Goal: Task Accomplishment & Management: Use online tool/utility

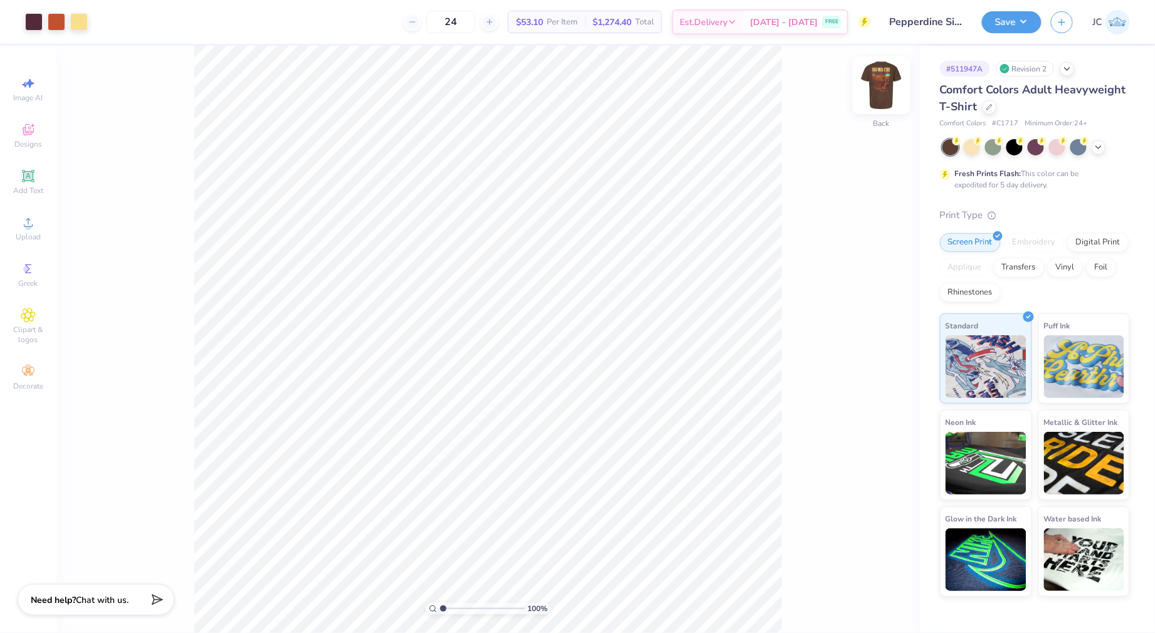
click at [883, 103] on img at bounding box center [881, 85] width 50 height 50
click at [877, 92] on img at bounding box center [881, 85] width 50 height 50
click at [29, 24] on div at bounding box center [34, 21] width 18 height 18
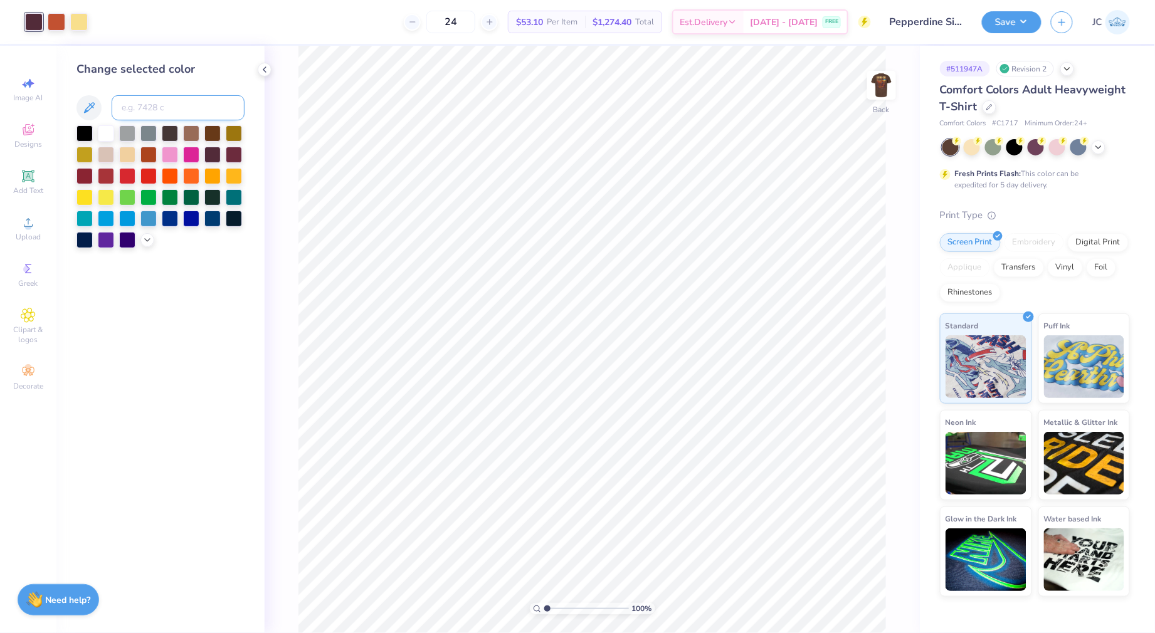
click at [191, 111] on input at bounding box center [178, 107] width 133 height 25
type input "7580"
click at [893, 89] on img at bounding box center [881, 85] width 50 height 50
click at [143, 24] on div at bounding box center [147, 21] width 18 height 18
click at [152, 103] on input at bounding box center [178, 107] width 133 height 25
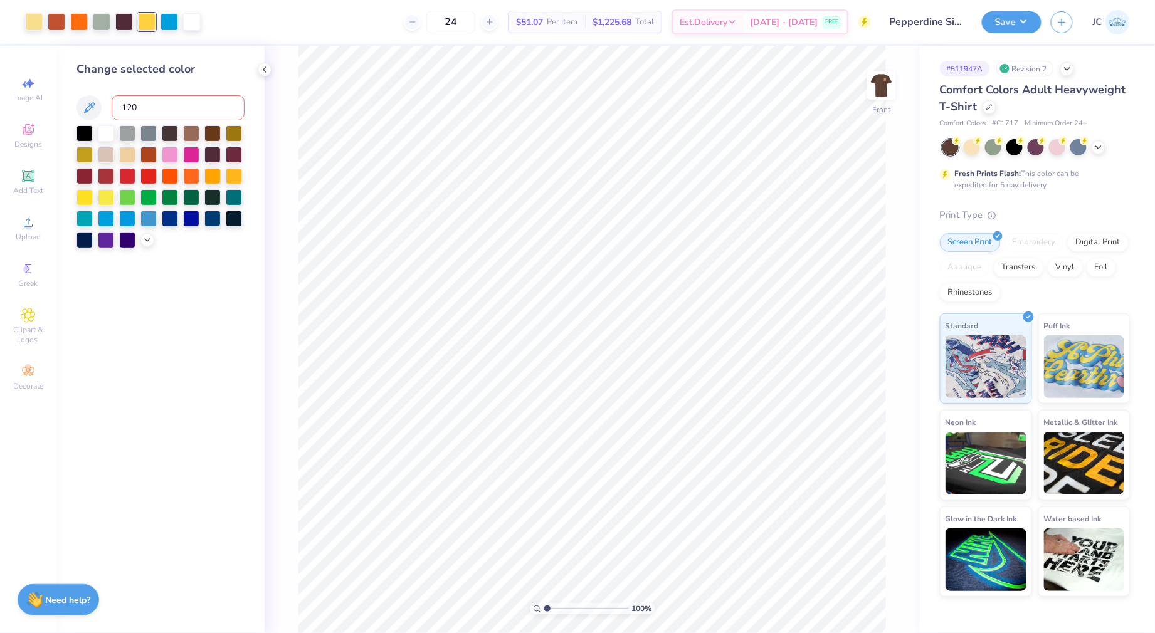
type input "1205"
click at [1022, 23] on button "Save" at bounding box center [1012, 20] width 60 height 22
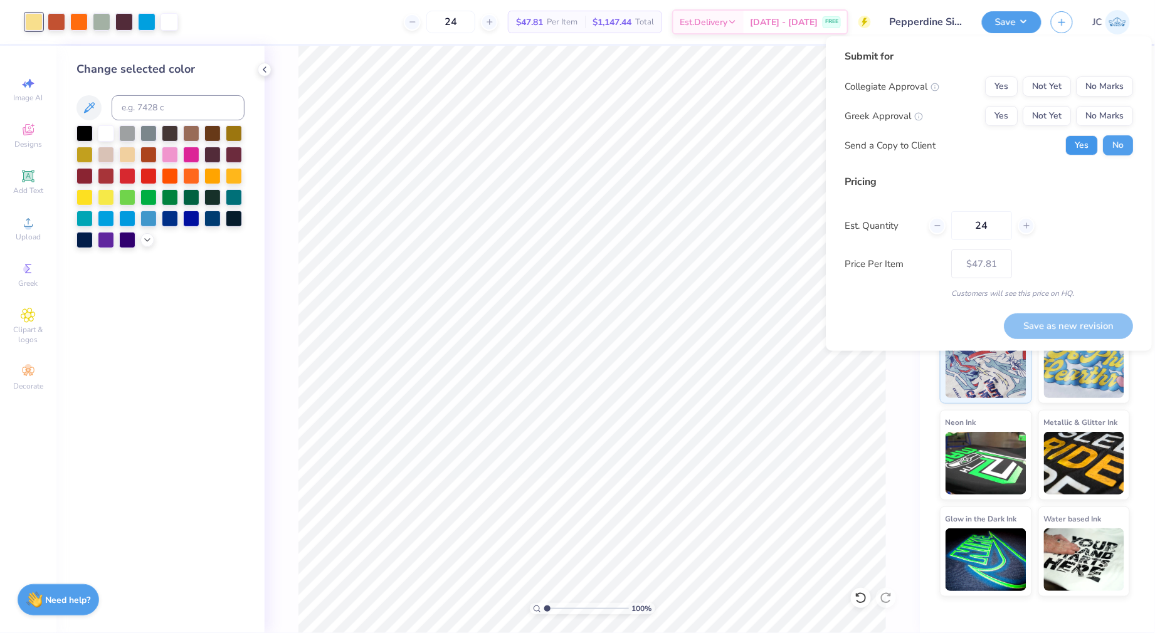
click at [1089, 150] on button "Yes" at bounding box center [1082, 145] width 33 height 20
click at [1107, 84] on button "No Marks" at bounding box center [1105, 86] width 57 height 20
click at [1060, 110] on button "Not Yet" at bounding box center [1047, 116] width 48 height 20
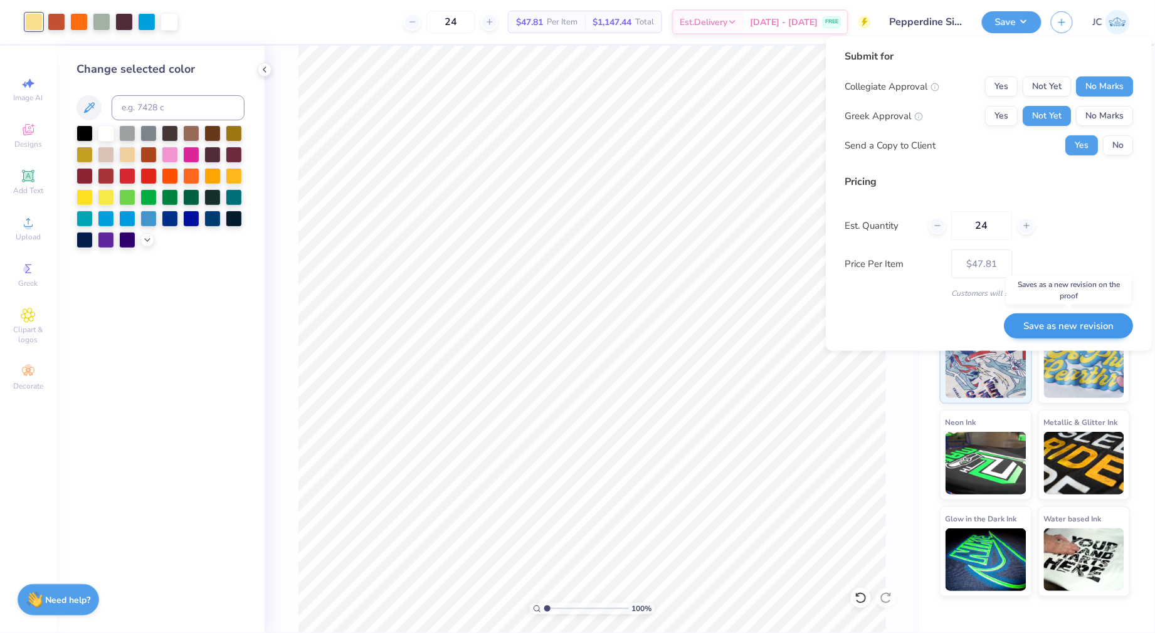
click at [1031, 329] on button "Save as new revision" at bounding box center [1068, 326] width 129 height 26
type input "$47.81"
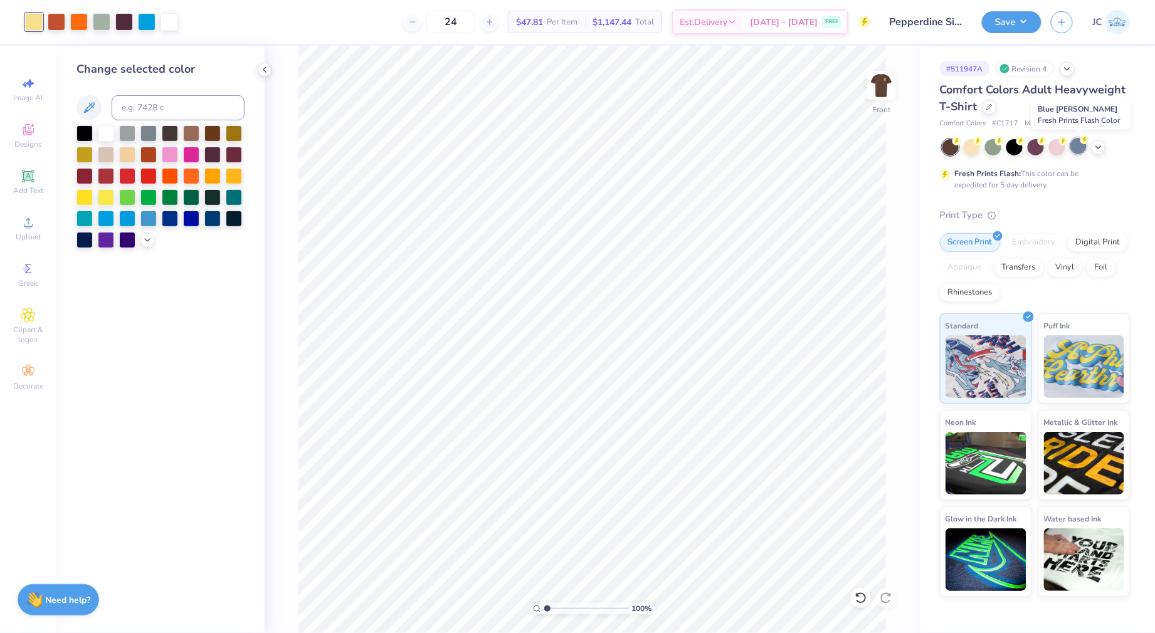
click at [1084, 145] on div at bounding box center [1078, 146] width 16 height 16
click at [873, 88] on img at bounding box center [881, 85] width 50 height 50
click at [873, 88] on img at bounding box center [881, 85] width 25 height 25
click at [1023, 14] on button "Save" at bounding box center [1012, 20] width 60 height 22
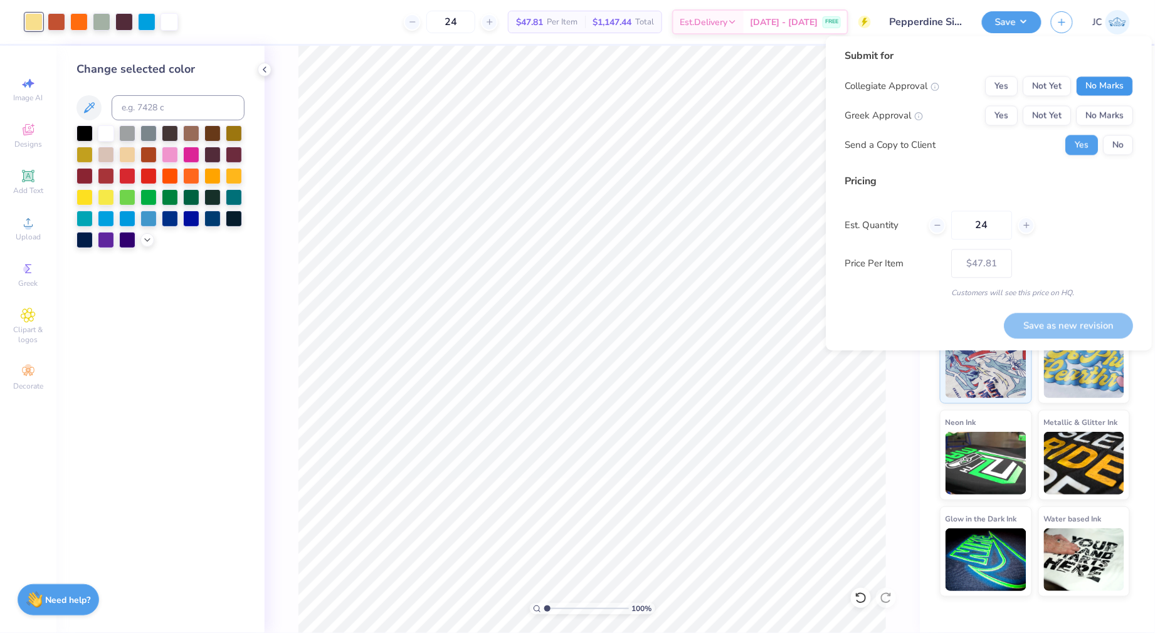
click at [1092, 81] on button "No Marks" at bounding box center [1105, 86] width 57 height 20
click at [1046, 109] on button "Not Yet" at bounding box center [1047, 116] width 48 height 20
click at [1073, 331] on button "Save as new revision" at bounding box center [1068, 326] width 129 height 26
type input "$47.81"
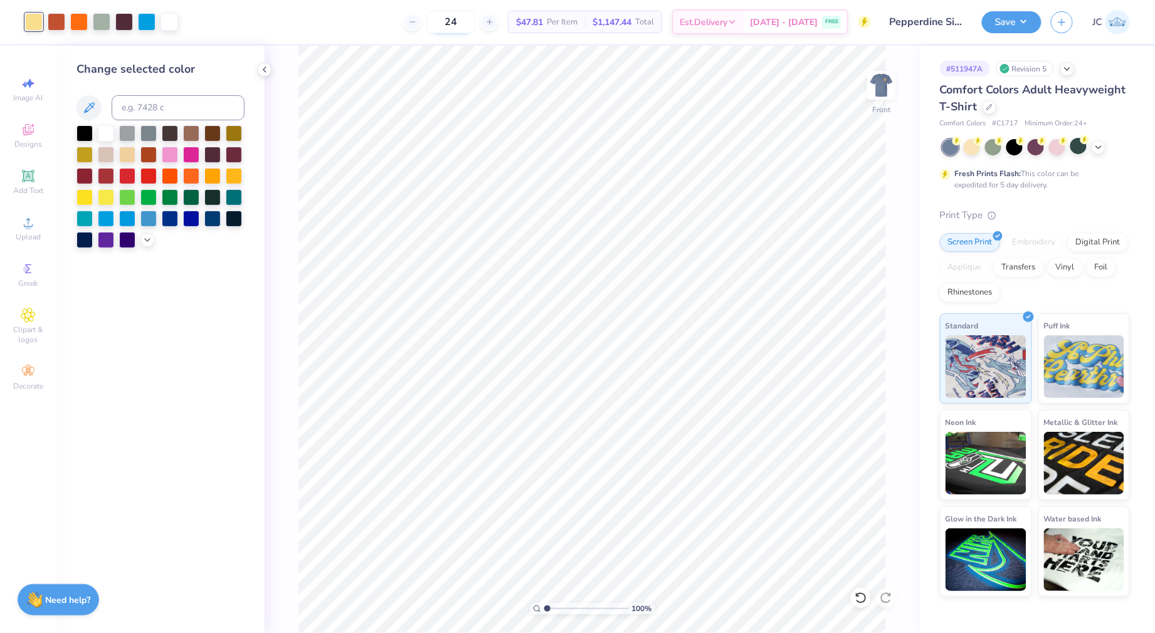
click at [463, 25] on input "24" at bounding box center [450, 22] width 49 height 23
type input "2"
type input "170"
click at [1032, 66] on div "Revision 5" at bounding box center [1025, 69] width 58 height 16
click at [1072, 68] on icon at bounding box center [1067, 68] width 10 height 10
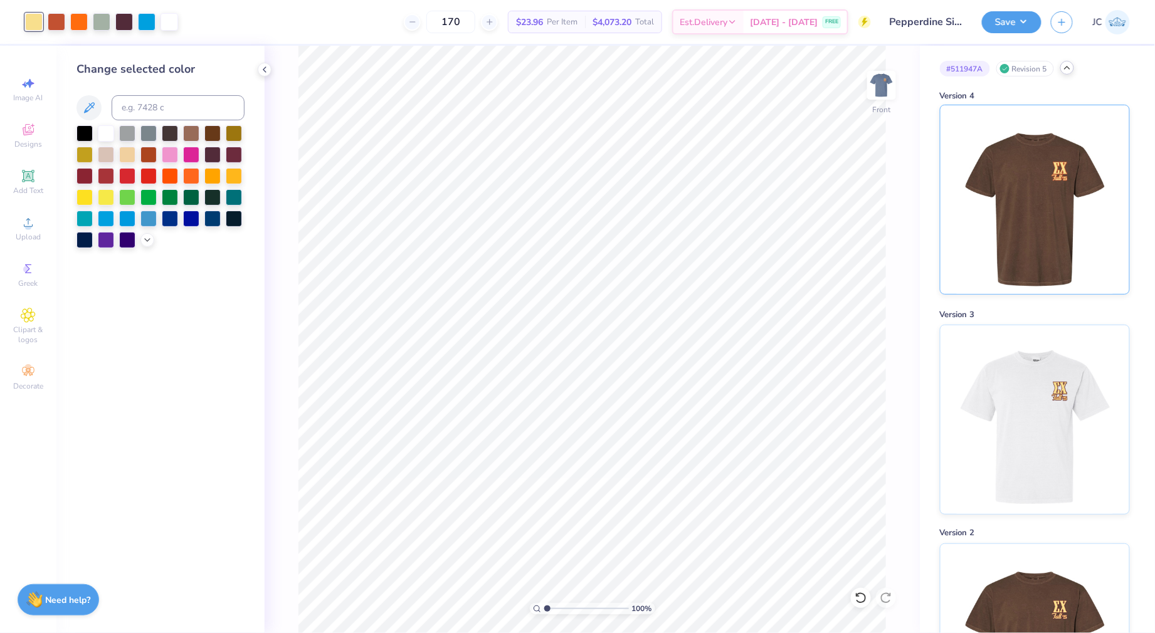
click at [1014, 232] on img at bounding box center [1034, 199] width 155 height 189
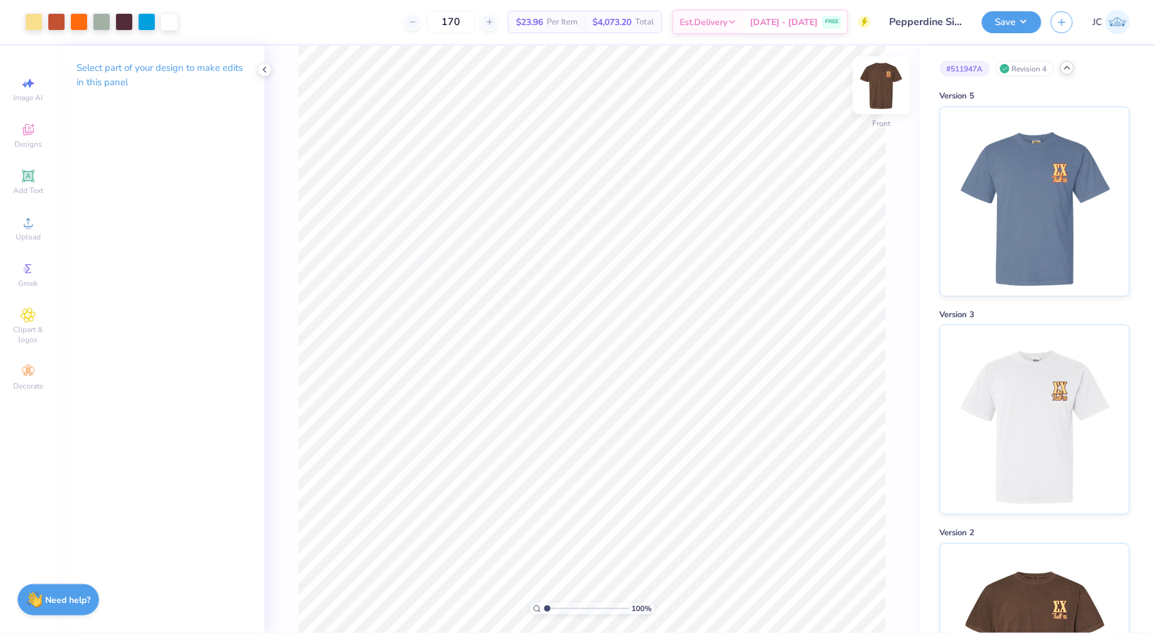
click at [873, 86] on img at bounding box center [881, 85] width 50 height 50
